Goal: Information Seeking & Learning: Learn about a topic

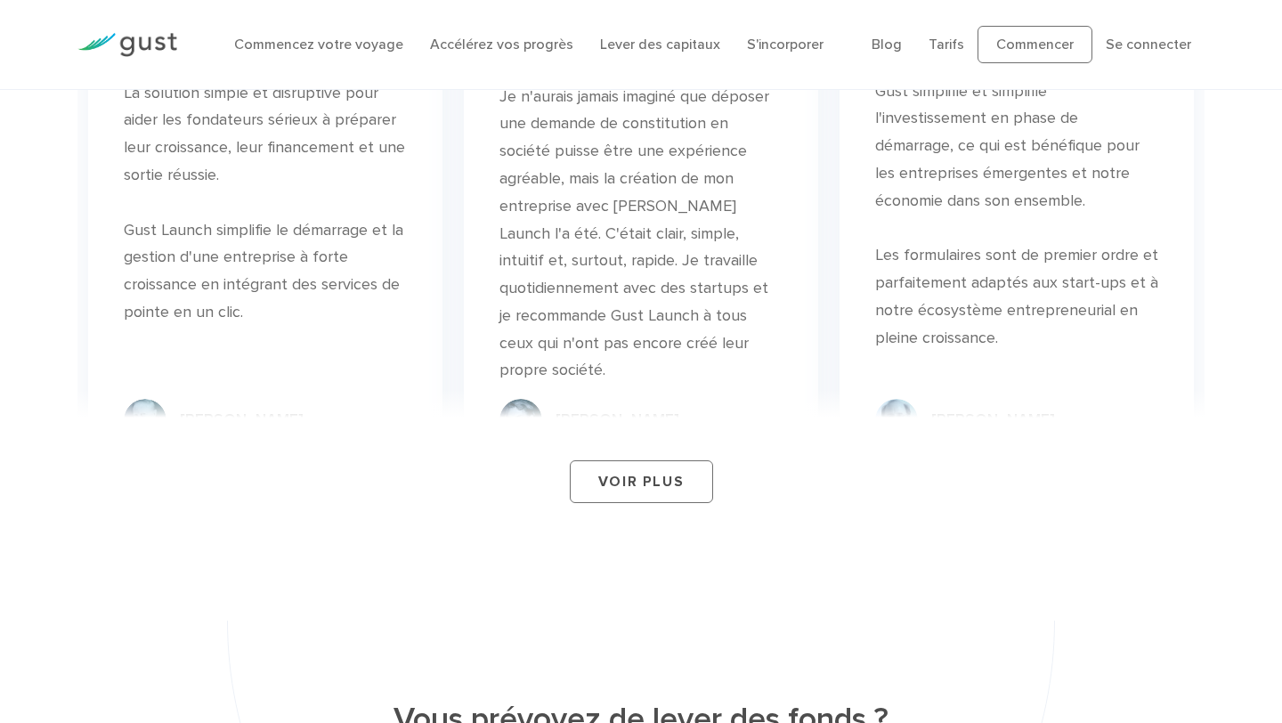
scroll to position [6758, 0]
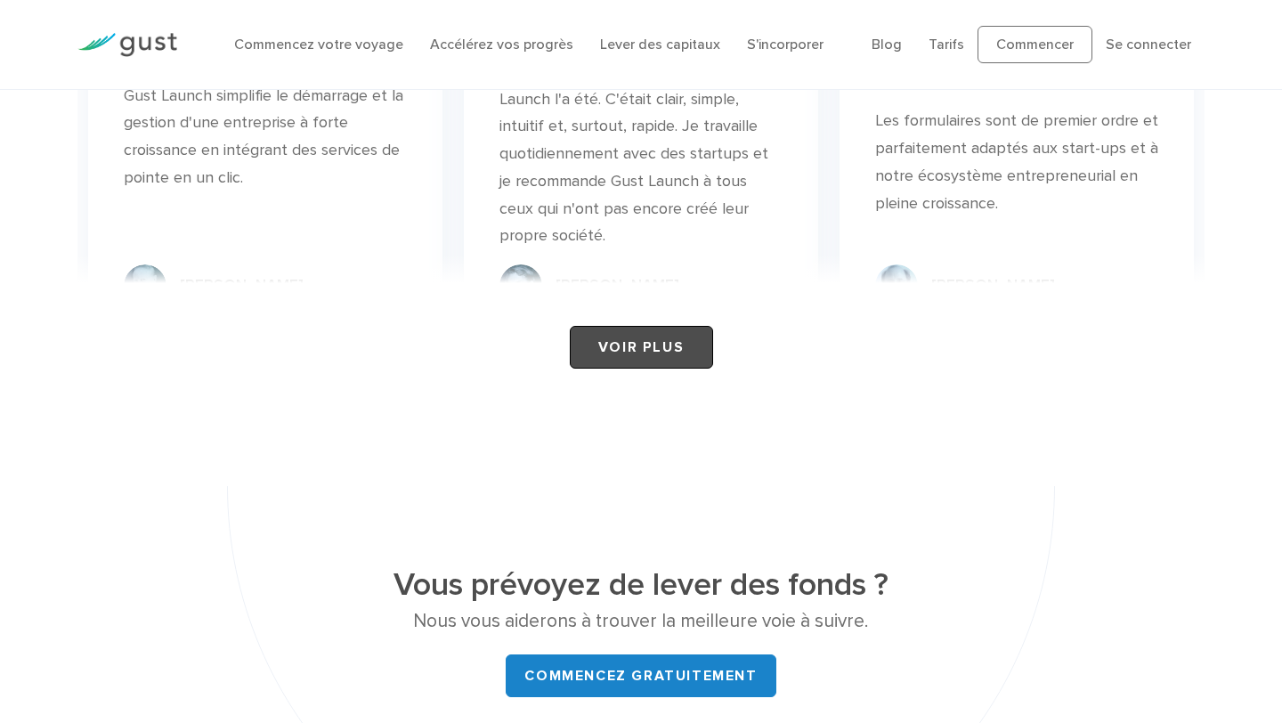
click at [663, 338] on font "Voir plus" at bounding box center [640, 347] width 85 height 18
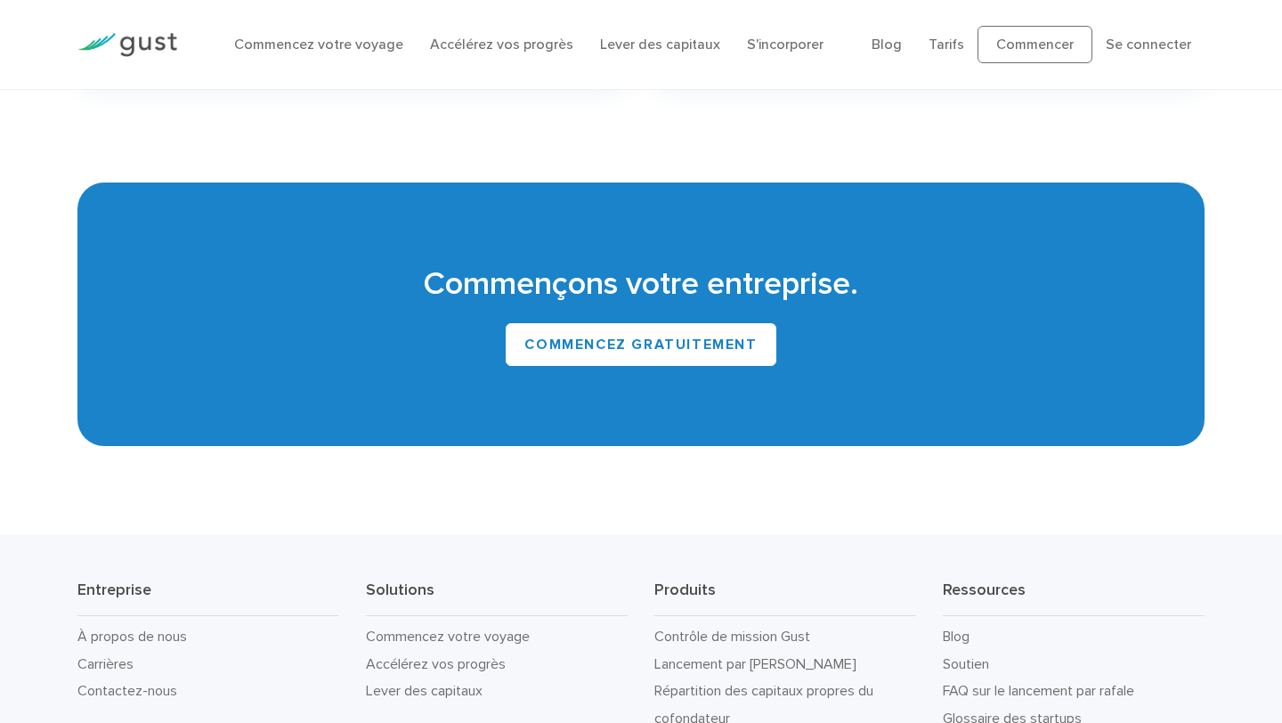
scroll to position [8365, 0]
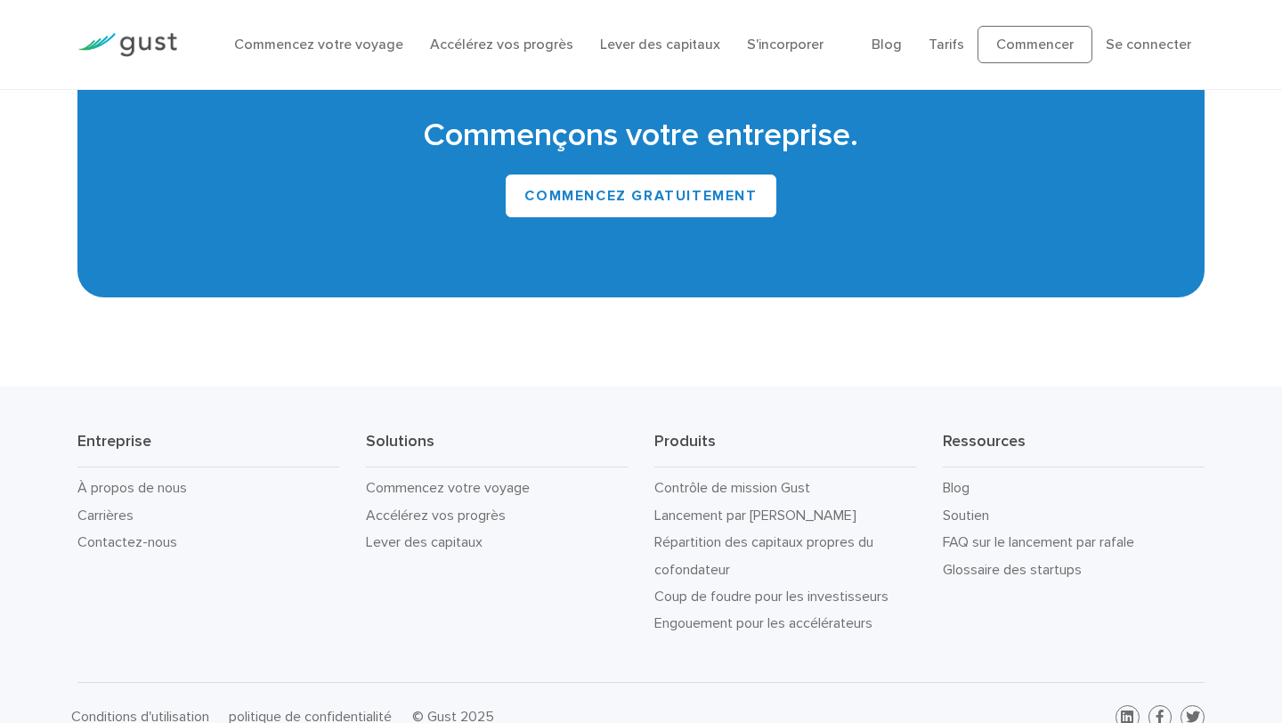
click at [562, 54] on li "Accélérez vos progrès" at bounding box center [501, 44] width 143 height 21
click at [557, 47] on font "Accélérez vos progrès" at bounding box center [501, 44] width 143 height 17
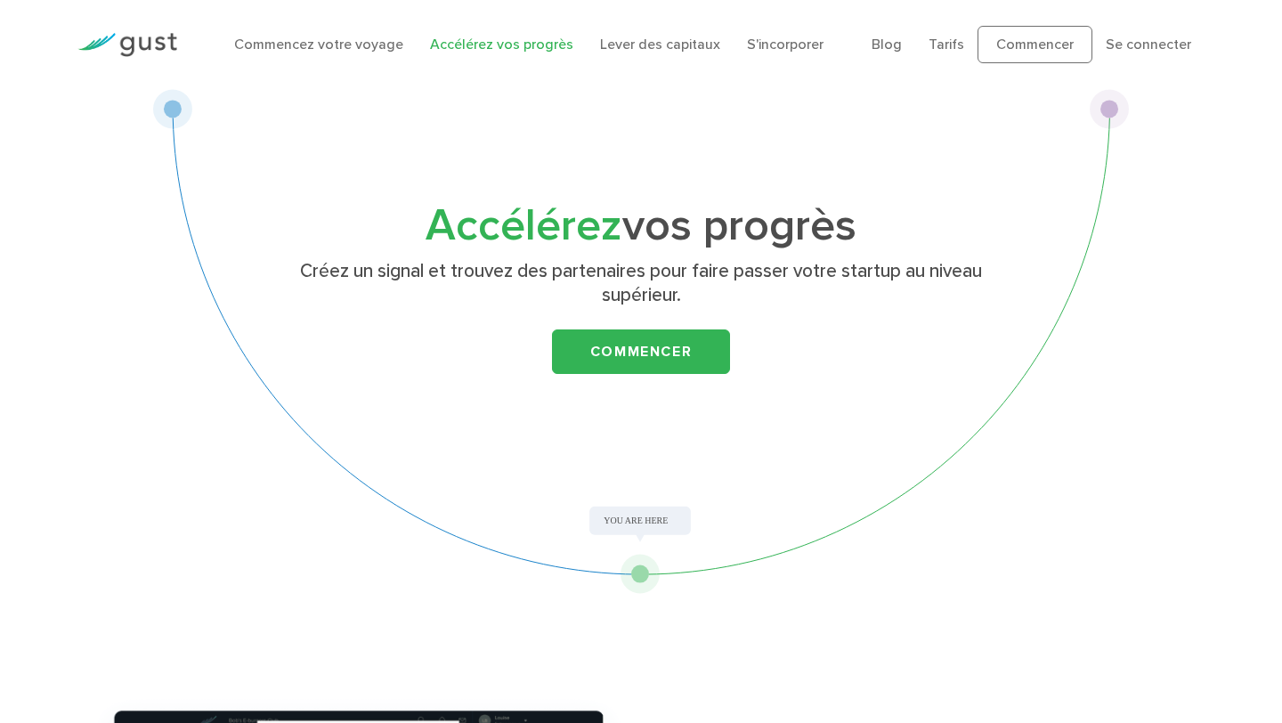
click at [504, 47] on font "Accélérez vos progrès" at bounding box center [501, 44] width 143 height 17
click at [1168, 48] on font "Se connecter" at bounding box center [1148, 44] width 85 height 17
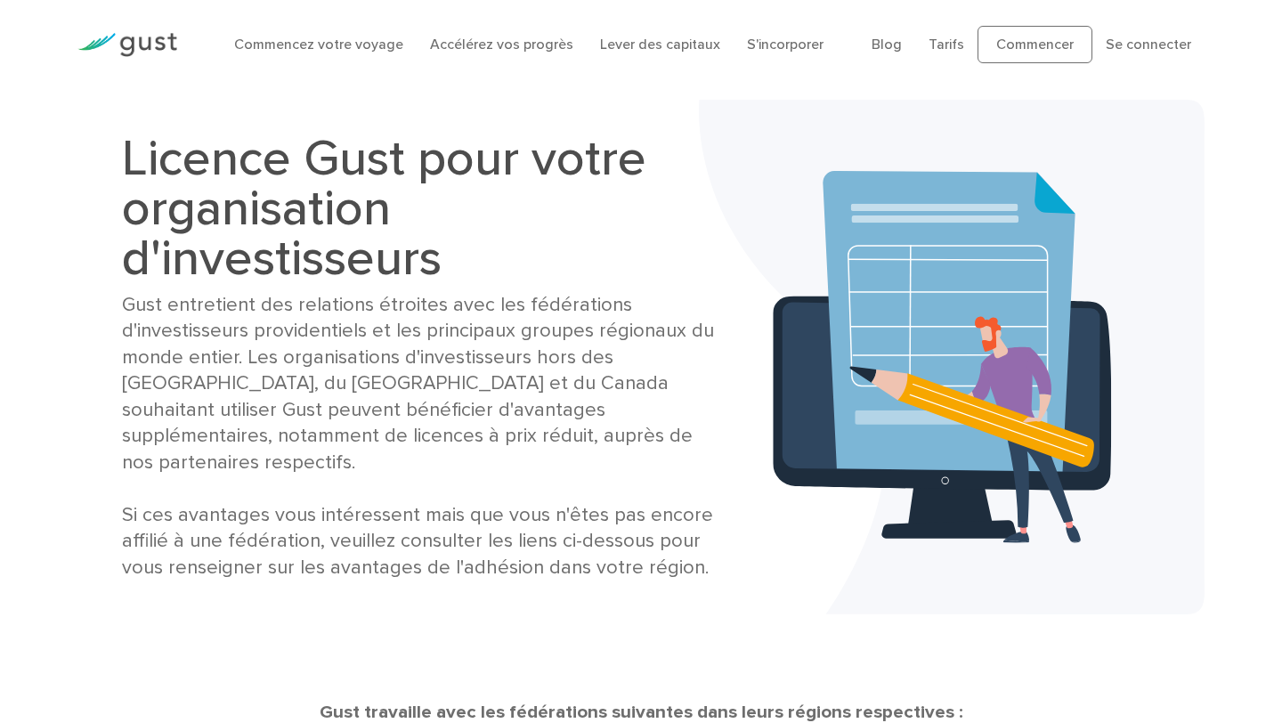
click at [711, 443] on div "Gust entretient des relations étroites avec les fédérations d'investisseurs pro…" at bounding box center [419, 436] width 595 height 288
